Goal: Information Seeking & Learning: Learn about a topic

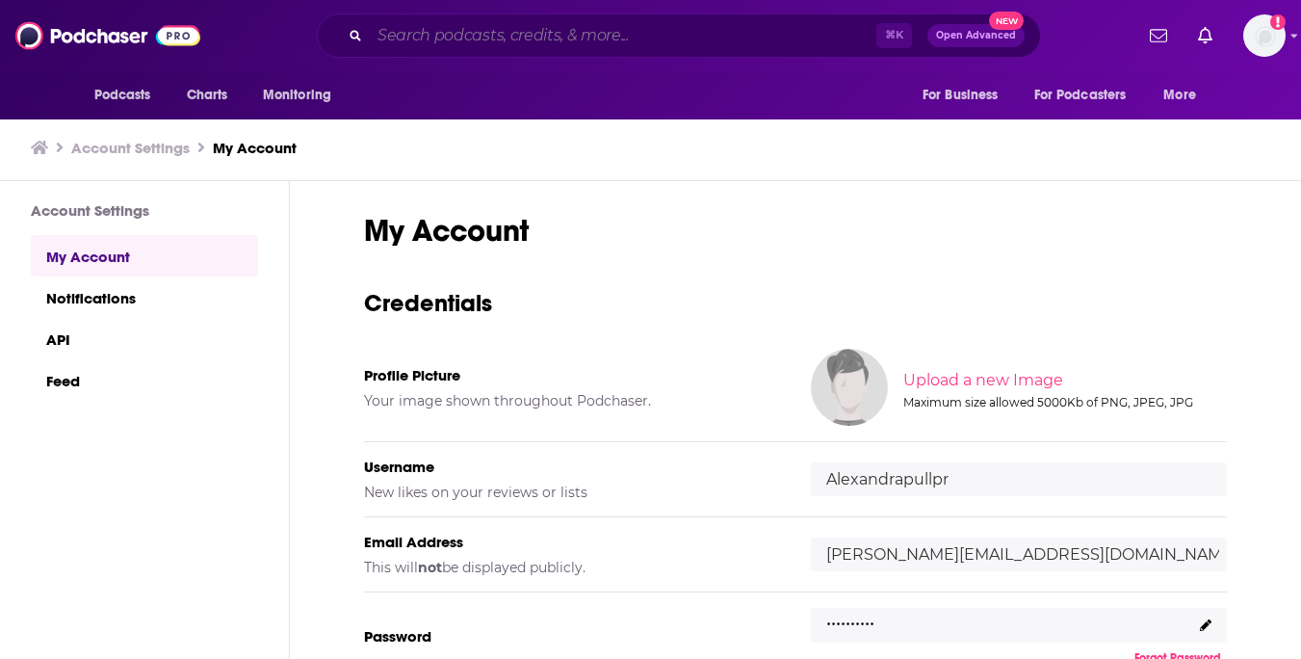
click at [580, 36] on input "Search podcasts, credits, & more..." at bounding box center [623, 35] width 507 height 31
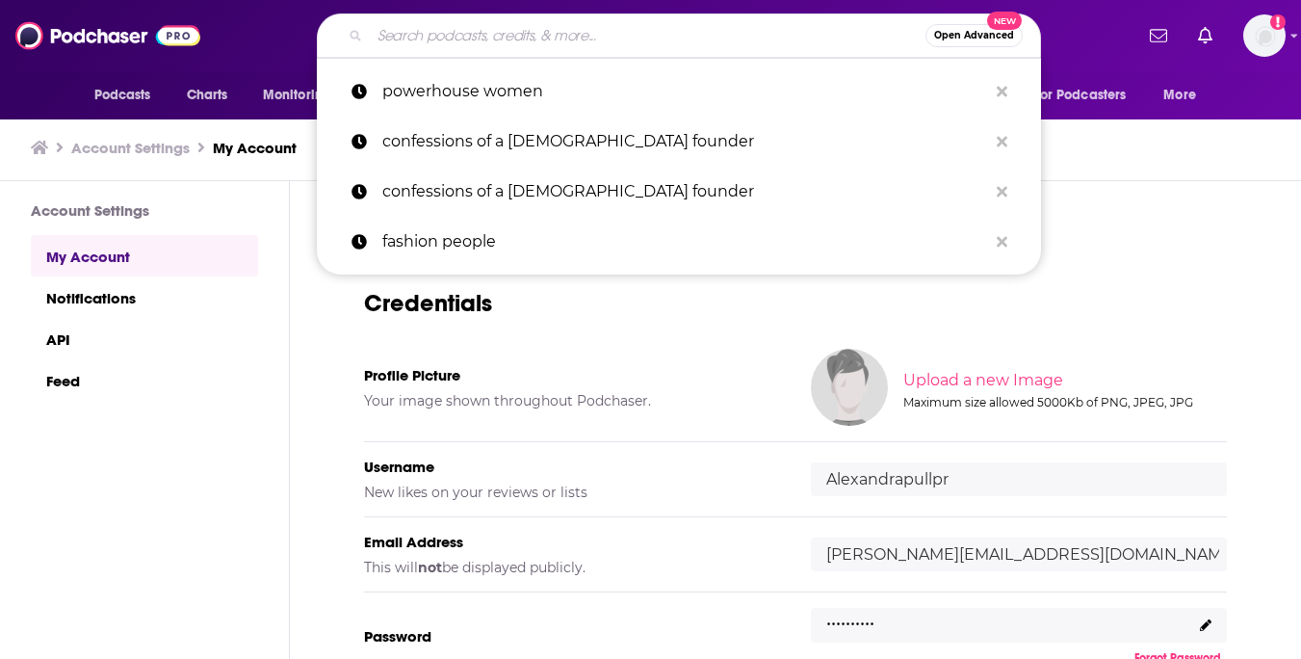
paste input "[PERSON_NAME][EMAIL_ADDRESS][PERSON_NAME][DOMAIN_NAME]"
type input "[PERSON_NAME][EMAIL_ADDRESS][PERSON_NAME][DOMAIN_NAME]"
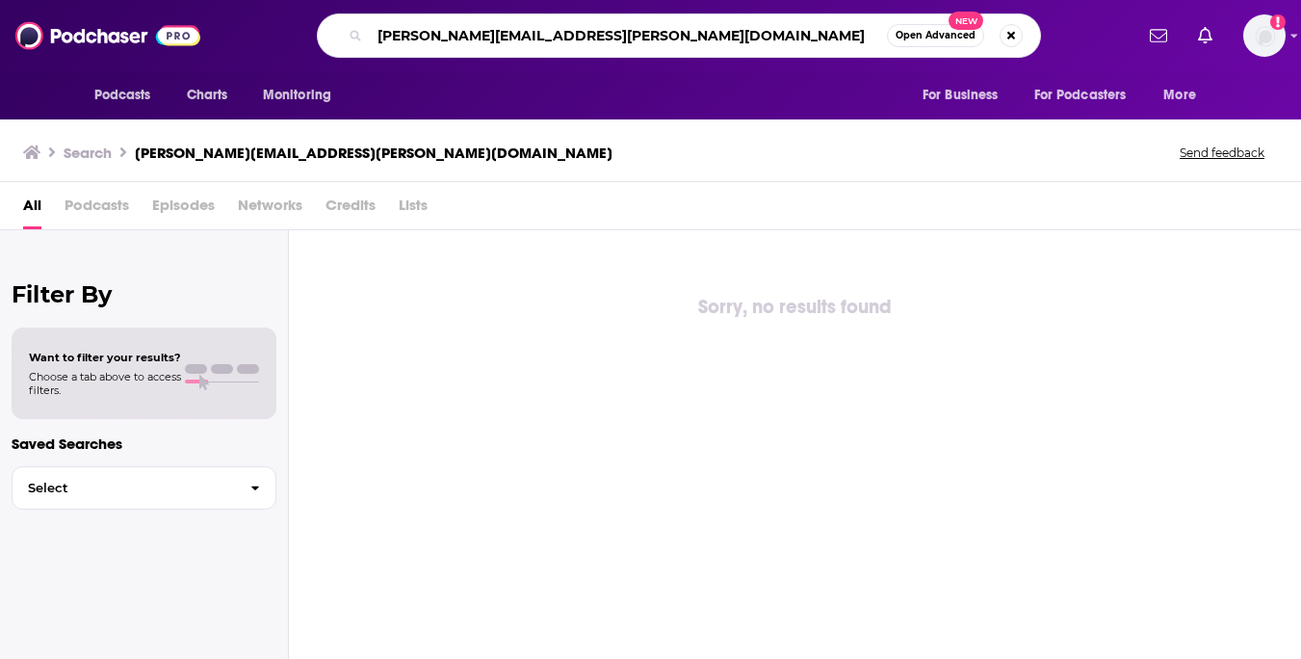
drag, startPoint x: 632, startPoint y: 41, endPoint x: 376, endPoint y: 40, distance: 256.2
click at [376, 40] on input "[PERSON_NAME][EMAIL_ADDRESS][PERSON_NAME][DOMAIN_NAME]" at bounding box center [628, 35] width 517 height 31
type input "fashion made"
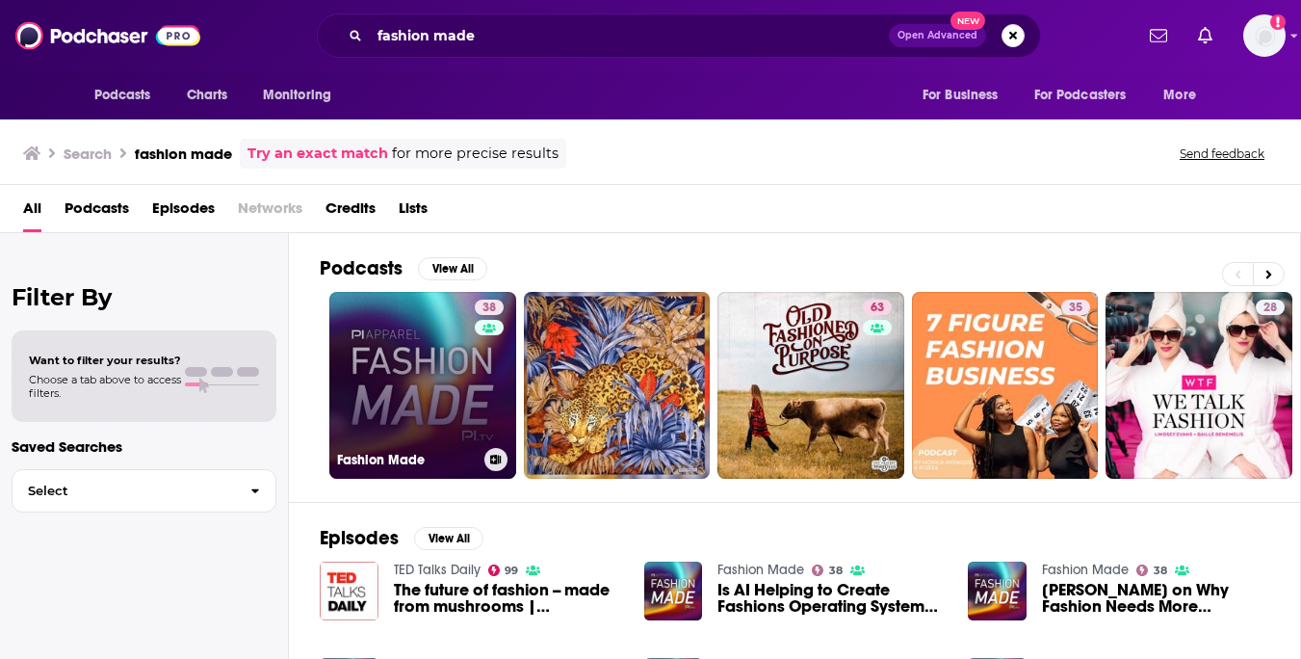
click at [384, 368] on link "38 Fashion Made" at bounding box center [422, 385] width 187 height 187
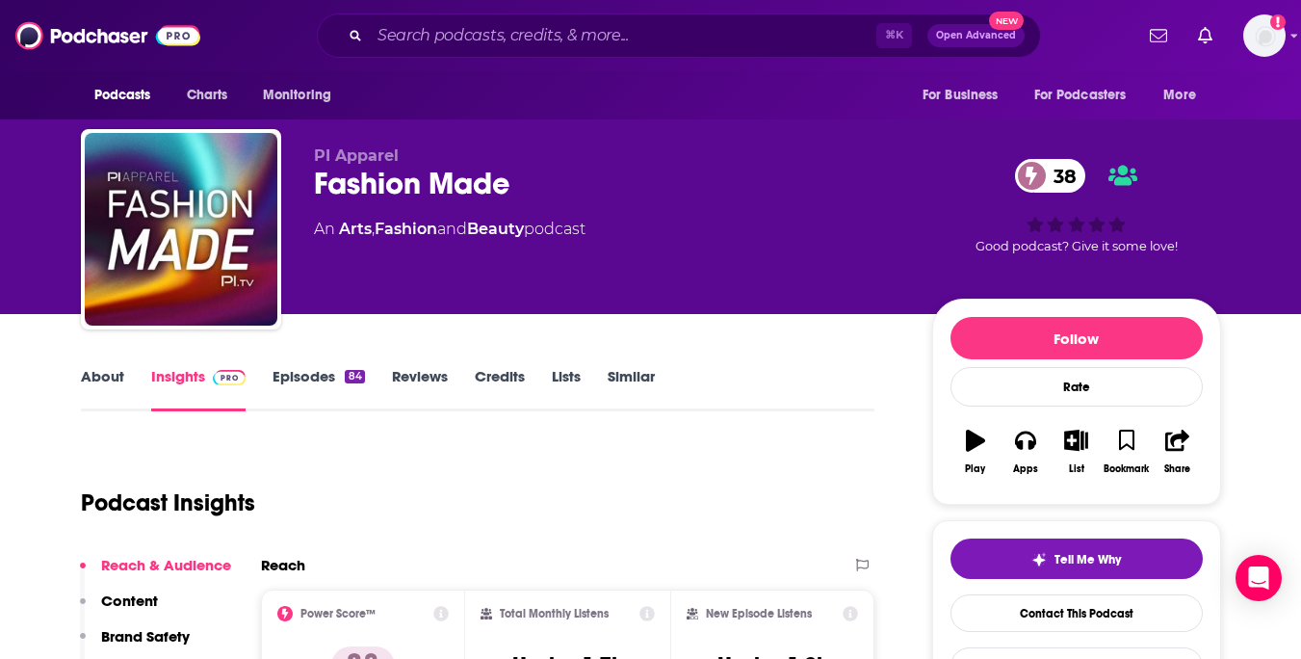
click at [339, 375] on link "Episodes 84" at bounding box center [318, 389] width 91 height 44
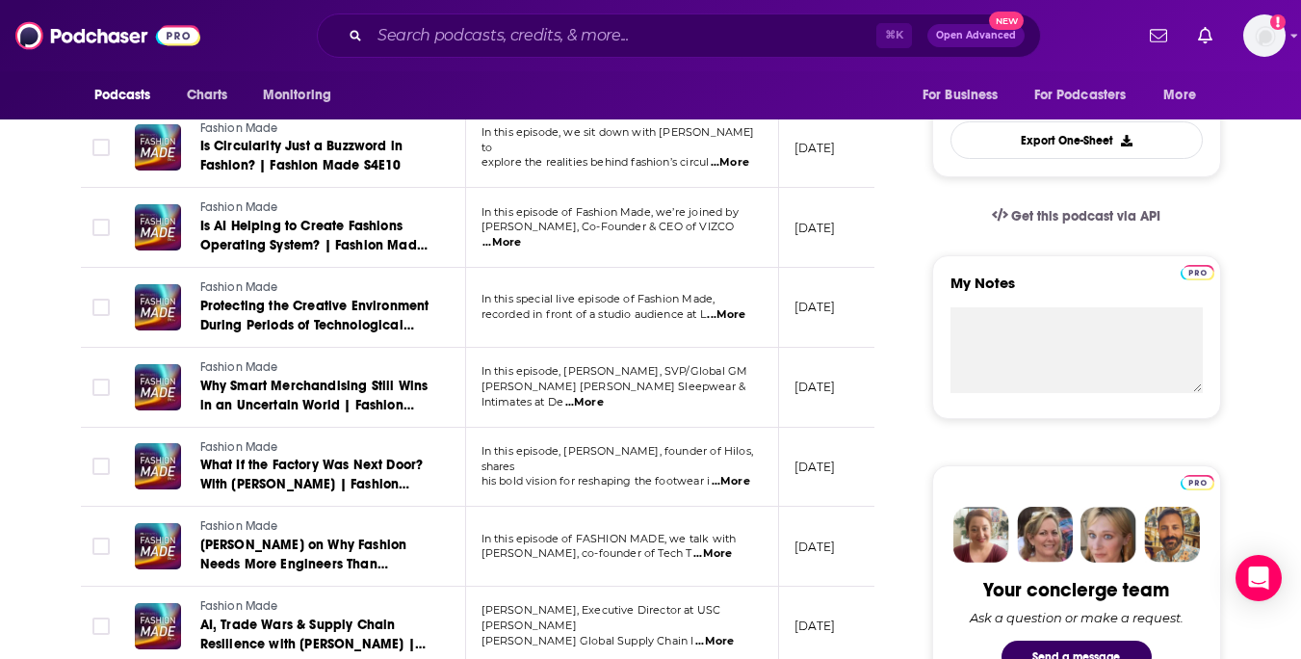
scroll to position [548, 0]
